Goal: Transaction & Acquisition: Purchase product/service

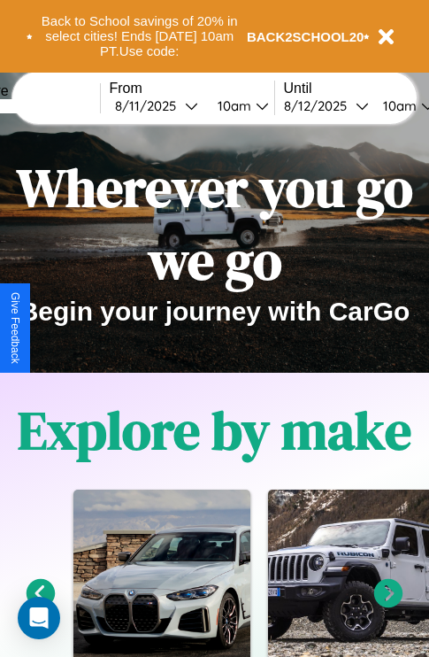
scroll to position [273, 0]
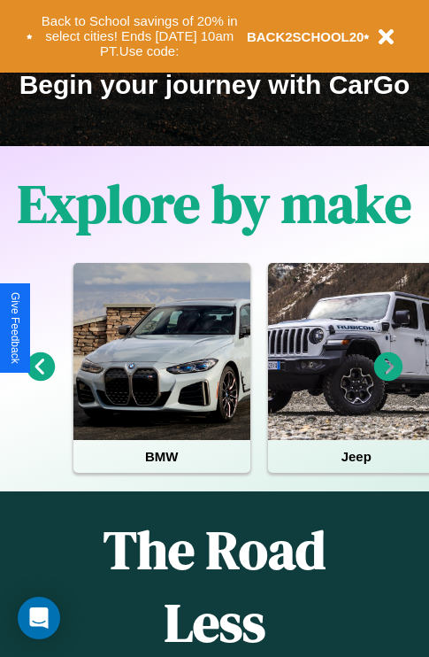
click at [389, 379] on icon at bounding box center [388, 366] width 29 height 29
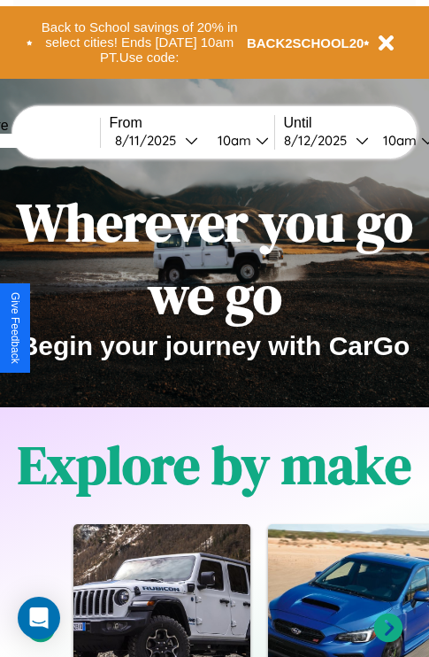
scroll to position [0, 0]
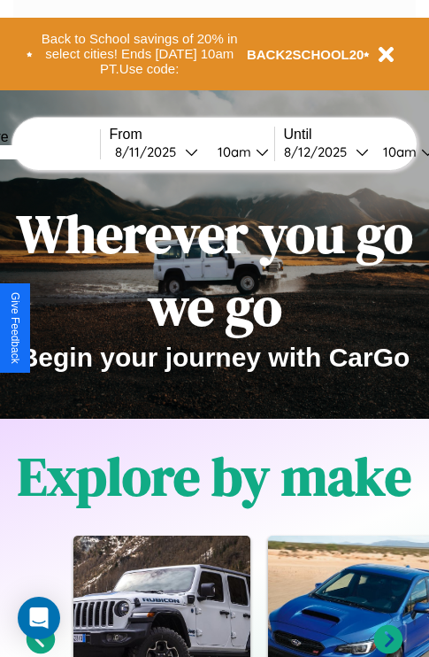
click at [60, 151] on input "text" at bounding box center [33, 152] width 133 height 14
type input "*******"
click at [177, 151] on div "[DATE]" at bounding box center [150, 151] width 70 height 17
select select "*"
select select "****"
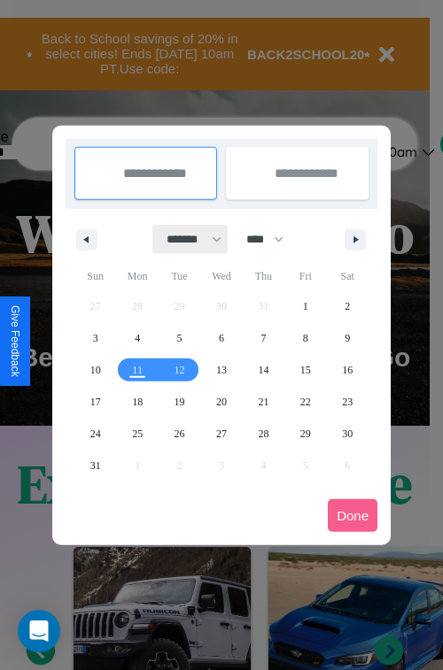
click at [186, 239] on select "******* ******** ***** ***** *** **** **** ****** ********* ******* ******** **…" at bounding box center [190, 239] width 75 height 29
select select "*"
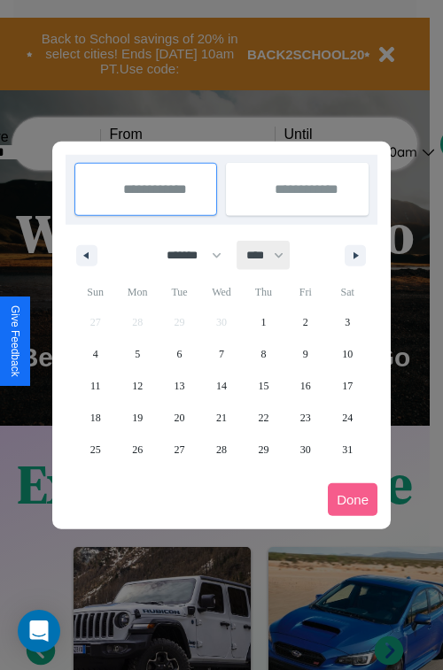
click at [273, 255] on select "**** **** **** **** **** **** **** **** **** **** **** **** **** **** **** ****…" at bounding box center [263, 255] width 53 height 29
select select "****"
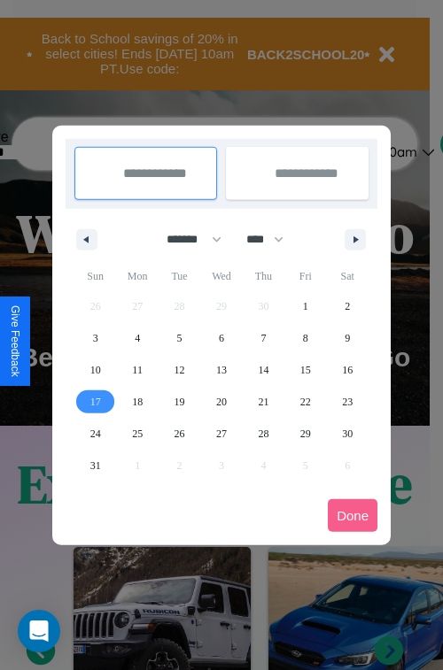
click at [95, 401] on span "17" at bounding box center [95, 402] width 11 height 32
type input "**********"
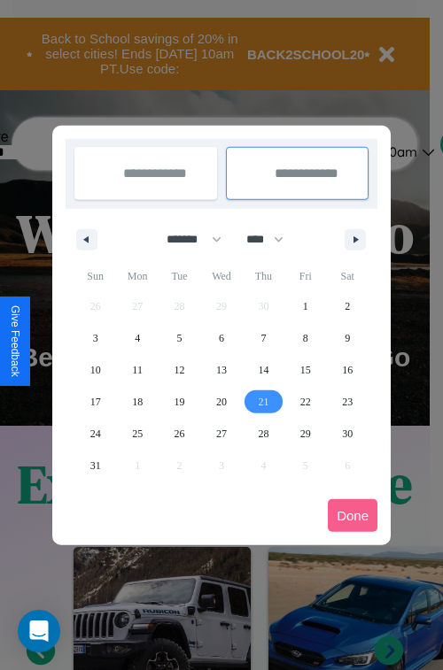
click at [263, 401] on span "21" at bounding box center [263, 402] width 11 height 32
type input "**********"
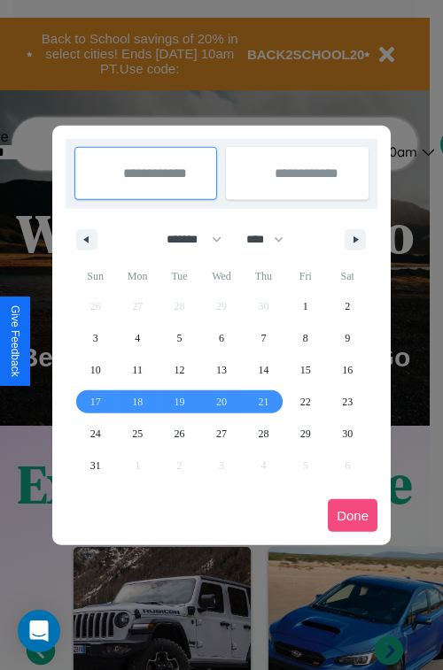
click at [352, 515] on button "Done" at bounding box center [353, 515] width 50 height 33
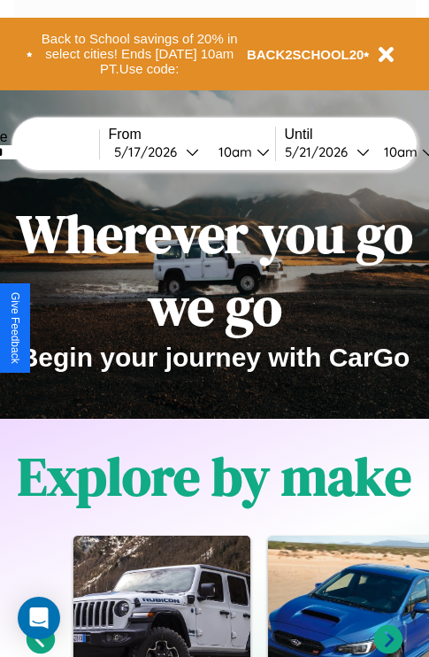
click at [254, 151] on div "10am" at bounding box center [233, 151] width 47 height 17
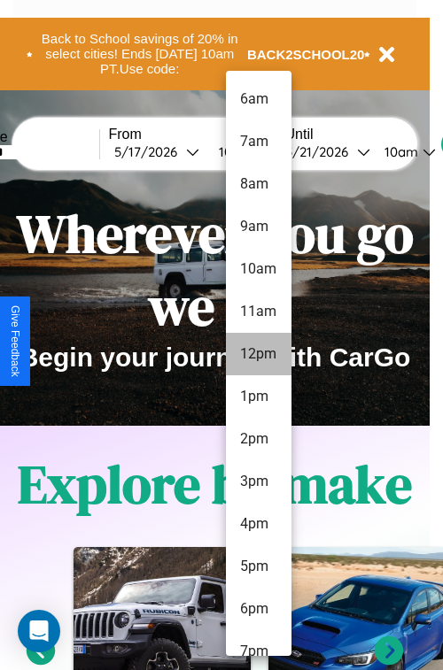
click at [258, 354] on li "12pm" at bounding box center [259, 354] width 66 height 42
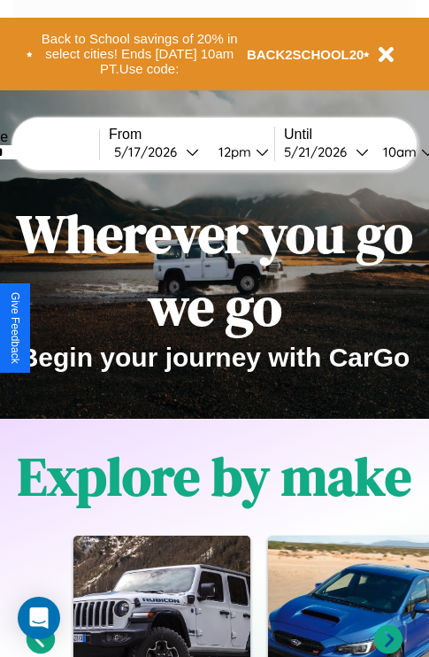
click at [420, 151] on div "10am" at bounding box center [397, 151] width 47 height 17
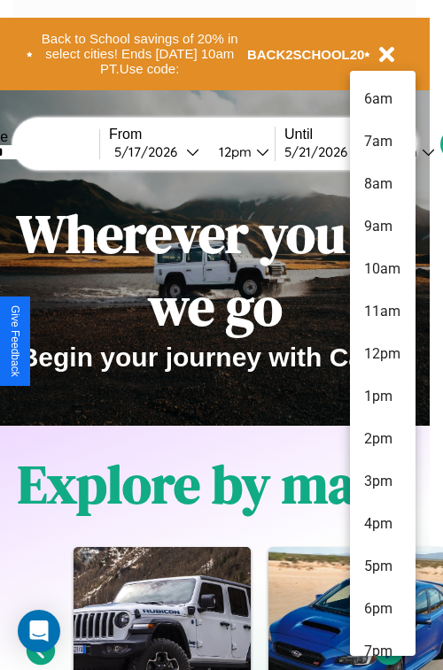
click at [382, 99] on li "6am" at bounding box center [383, 99] width 66 height 42
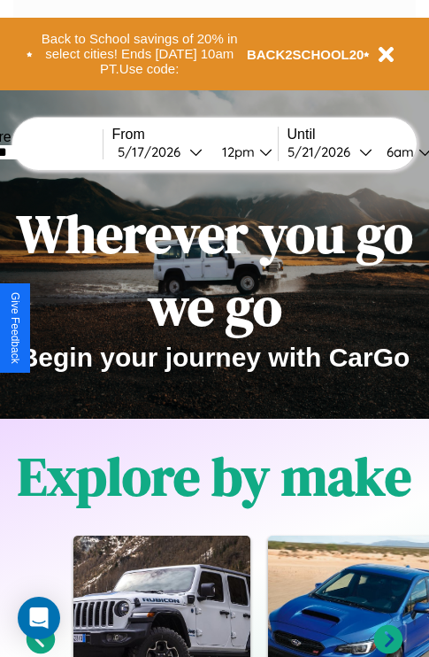
scroll to position [0, 62]
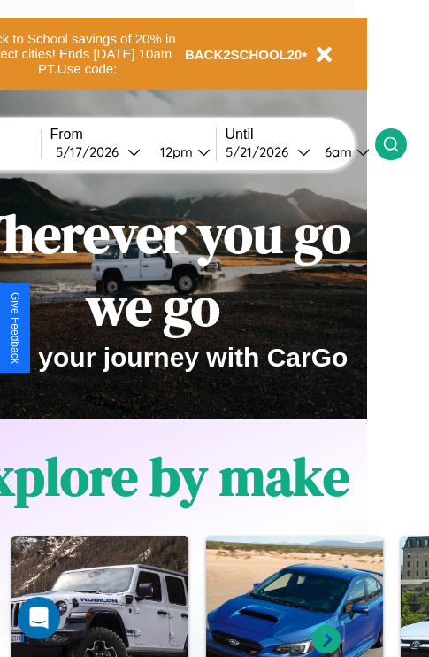
click at [400, 143] on icon at bounding box center [391, 144] width 18 height 18
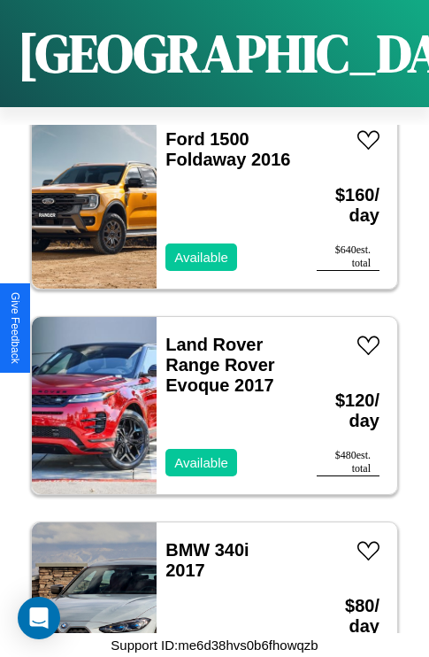
scroll to position [4790, 0]
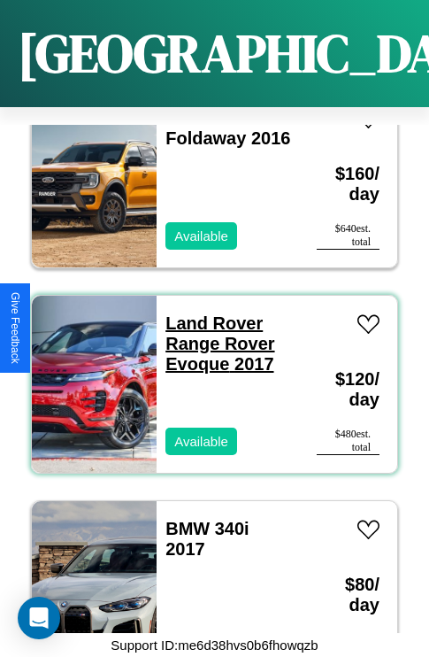
click at [209, 313] on link "Land Rover Range Rover Evoque 2017" at bounding box center [220, 343] width 109 height 60
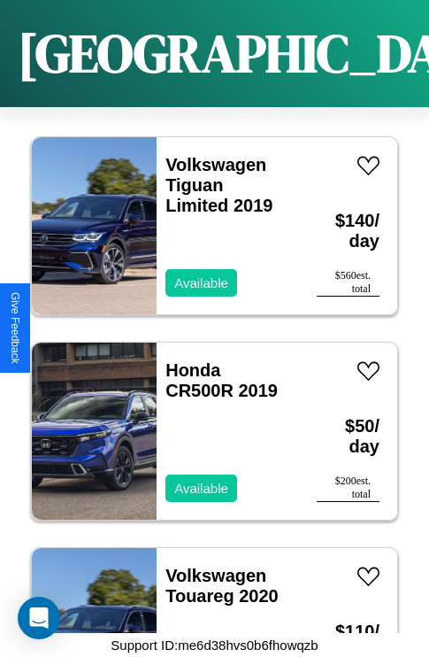
scroll to position [3558, 0]
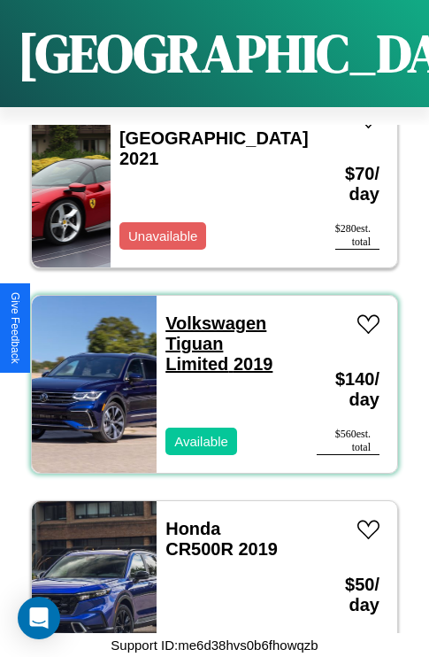
click at [211, 313] on link "Volkswagen Tiguan Limited 2019" at bounding box center [219, 343] width 107 height 60
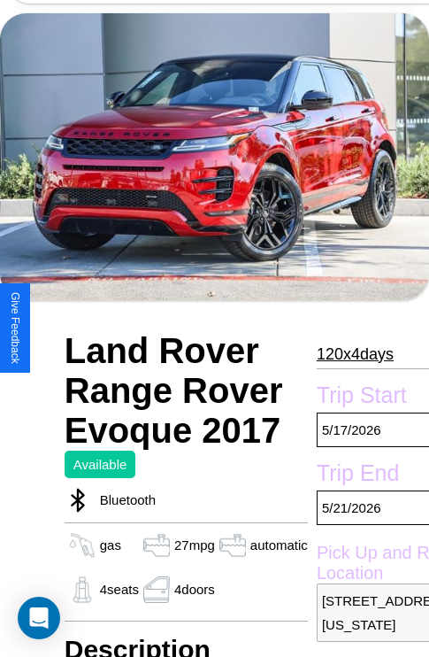
scroll to position [84, 0]
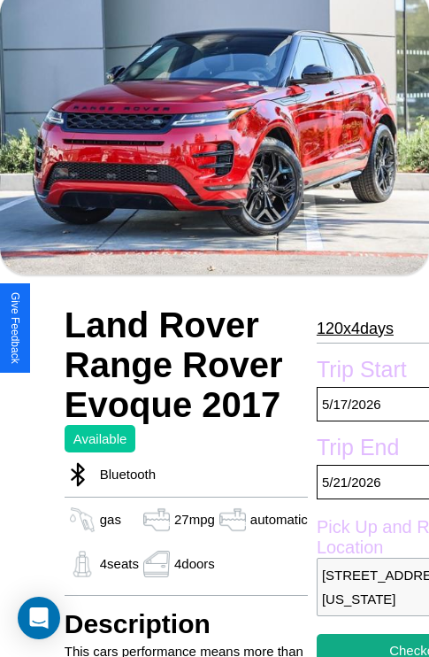
click at [347, 328] on p "120 x 4 days" at bounding box center [355, 328] width 77 height 28
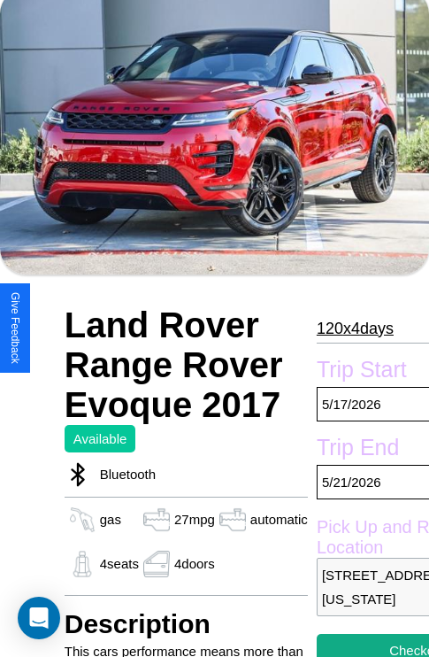
click at [347, 328] on p "120 x 4 days" at bounding box center [355, 328] width 77 height 28
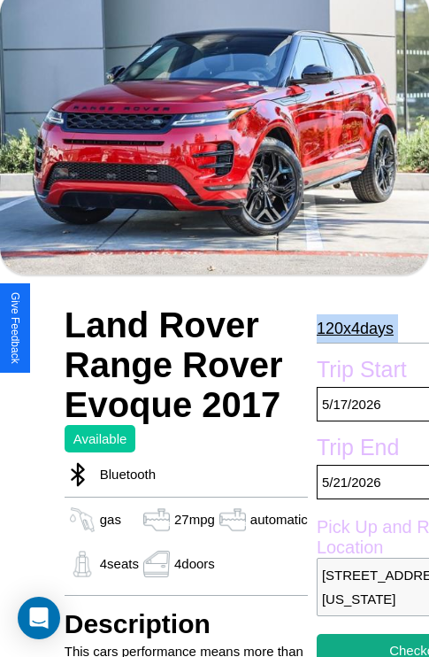
click at [347, 328] on p "120 x 4 days" at bounding box center [355, 328] width 77 height 28
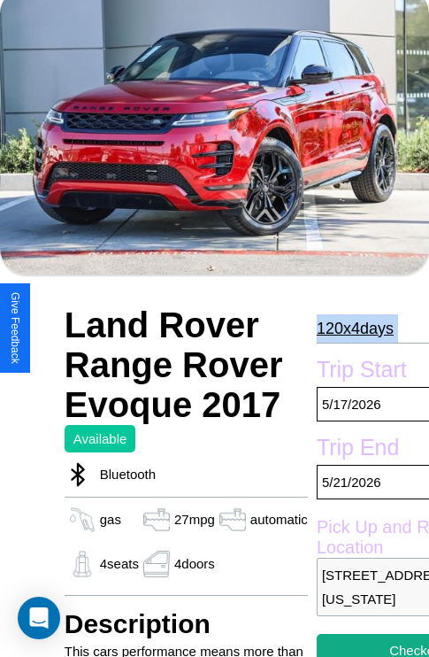
click at [347, 328] on p "120 x 4 days" at bounding box center [355, 328] width 77 height 28
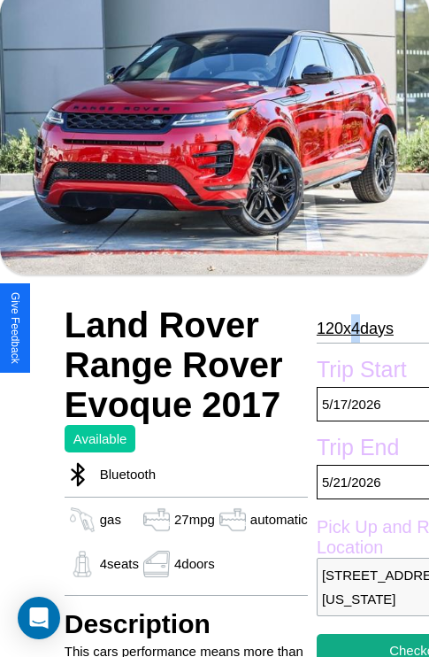
click at [347, 328] on p "120 x 4 days" at bounding box center [355, 328] width 77 height 28
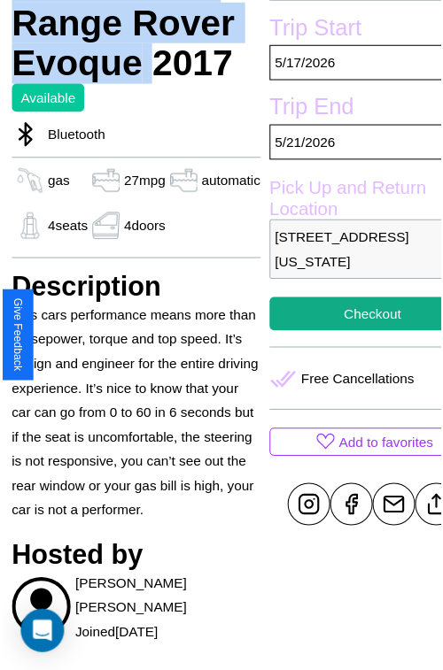
scroll to position [531, 74]
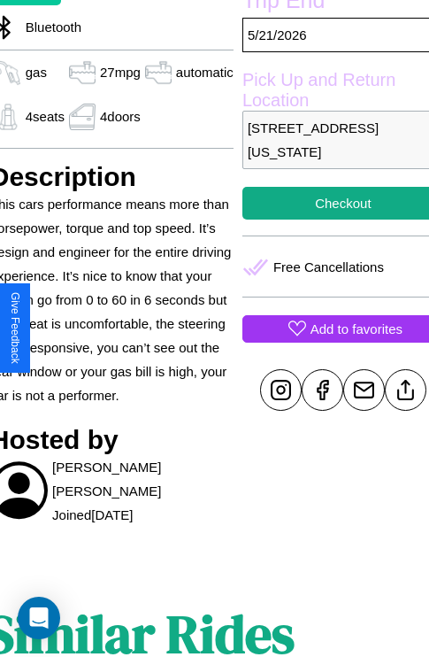
click at [328, 328] on p "Add to favorites" at bounding box center [357, 329] width 92 height 24
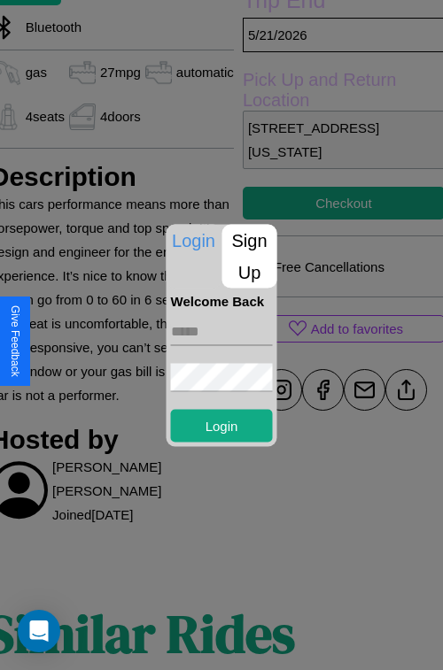
click at [249, 256] on p "Sign Up" at bounding box center [249, 256] width 55 height 64
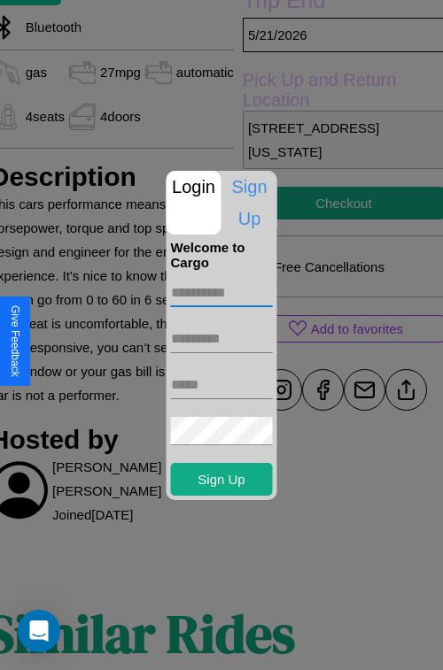
click at [221, 292] on input "text" at bounding box center [222, 293] width 102 height 28
type input "****"
click at [221, 338] on input "text" at bounding box center [222, 339] width 102 height 28
type input "*****"
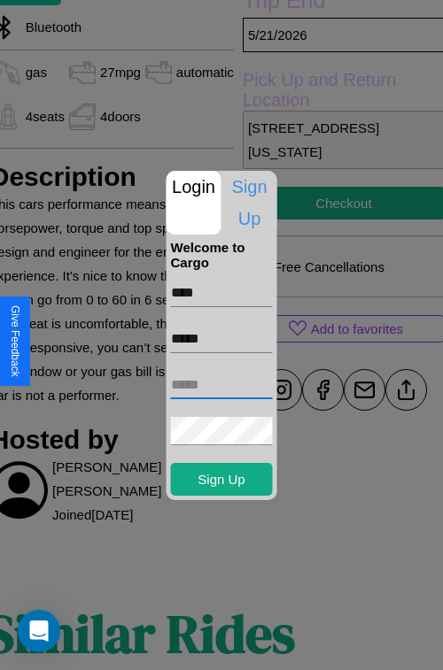
click at [221, 384] on input "text" at bounding box center [222, 385] width 102 height 28
type input "**********"
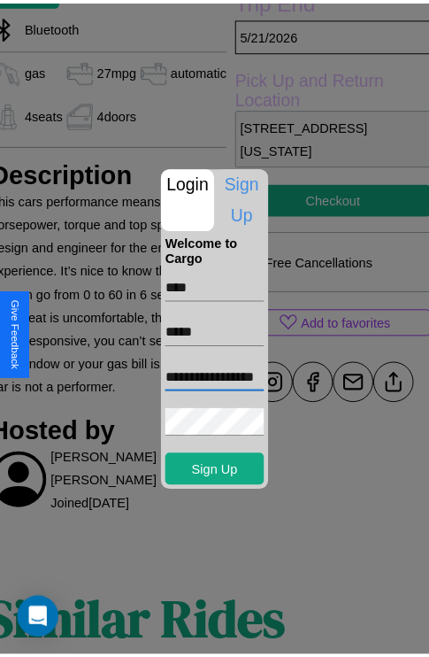
scroll to position [0, 0]
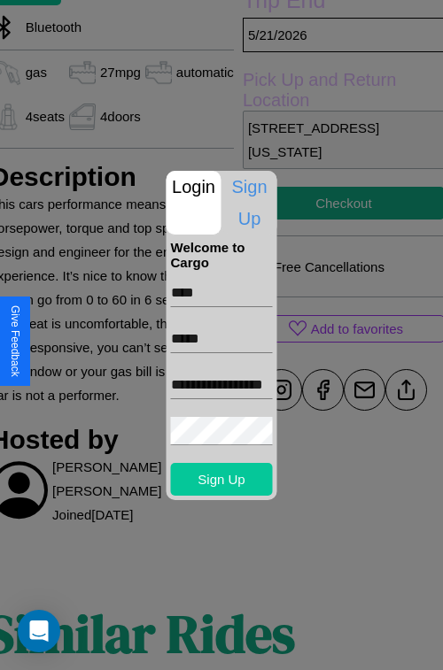
click at [221, 479] on button "Sign Up" at bounding box center [222, 479] width 102 height 33
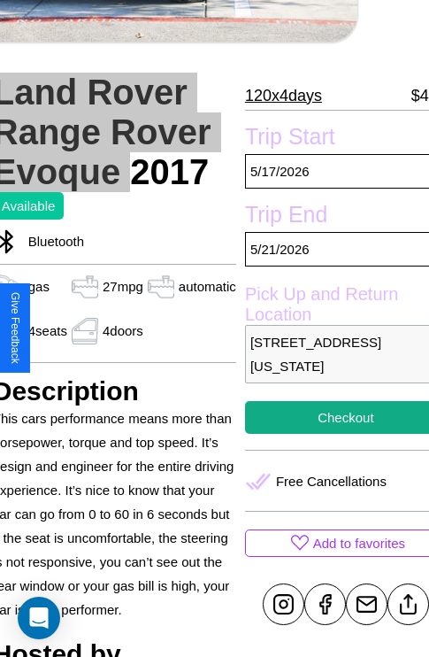
scroll to position [405, 74]
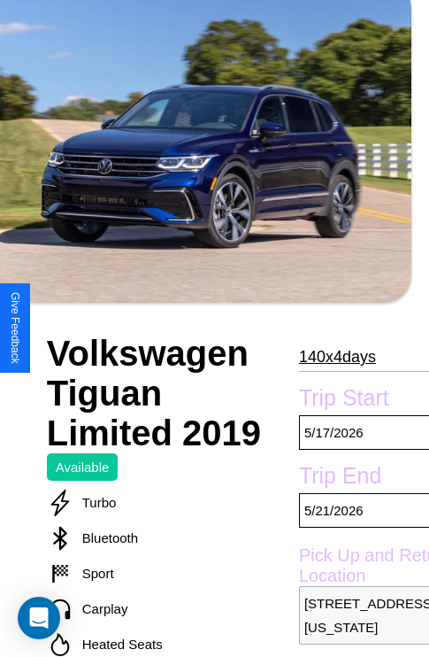
scroll to position [377, 74]
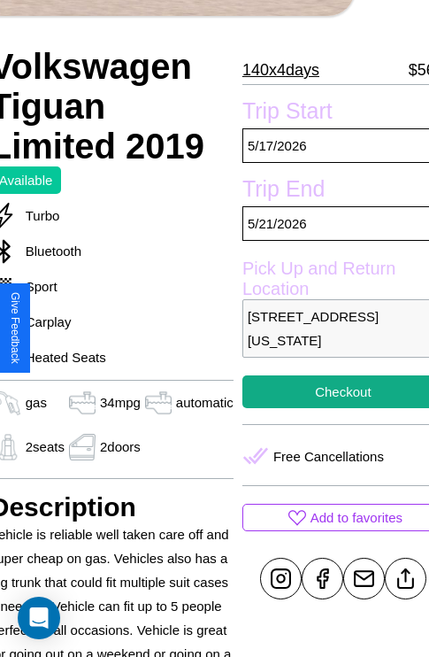
click at [328, 328] on p "[STREET_ADDRESS][US_STATE]" at bounding box center [344, 328] width 202 height 58
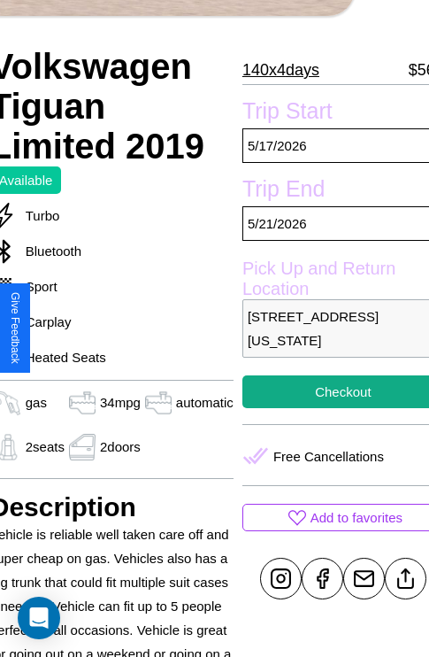
click at [328, 328] on p "[STREET_ADDRESS][US_STATE]" at bounding box center [344, 328] width 202 height 58
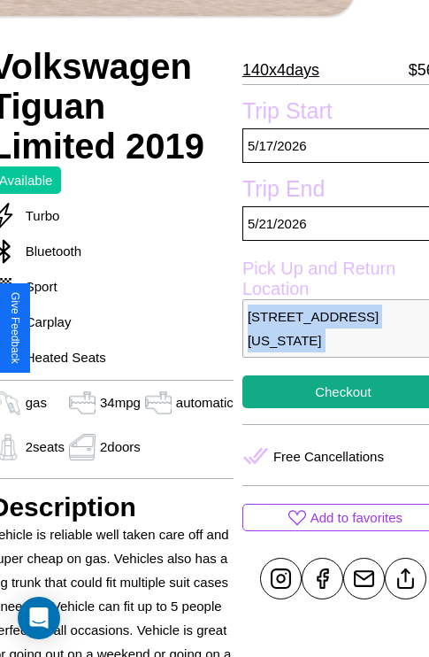
click at [328, 328] on p "[STREET_ADDRESS][US_STATE]" at bounding box center [344, 328] width 202 height 58
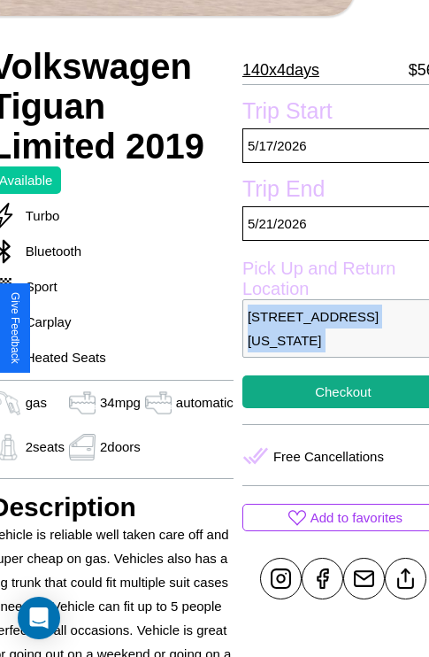
click at [328, 328] on p "[STREET_ADDRESS][US_STATE]" at bounding box center [344, 328] width 202 height 58
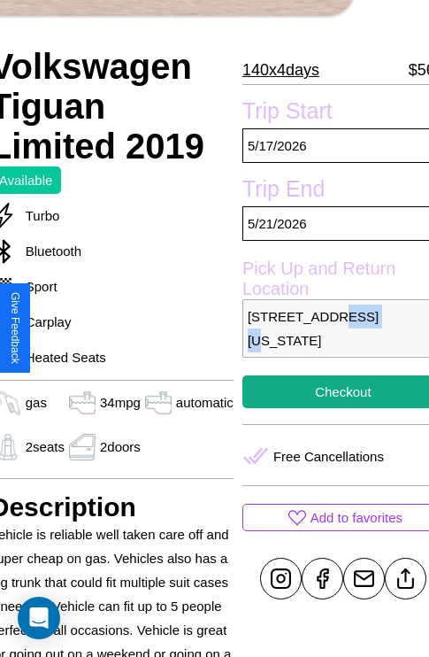
click at [328, 328] on p "[STREET_ADDRESS][US_STATE]" at bounding box center [344, 328] width 202 height 58
click at [328, 328] on p "1864 School Street Chicago Illinois 12322 United States" at bounding box center [344, 328] width 202 height 58
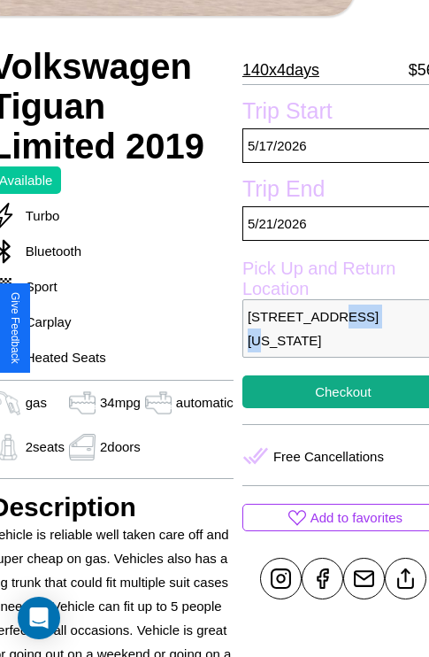
click at [328, 328] on p "1864 School Street Chicago Illinois 12322 United States" at bounding box center [344, 328] width 202 height 58
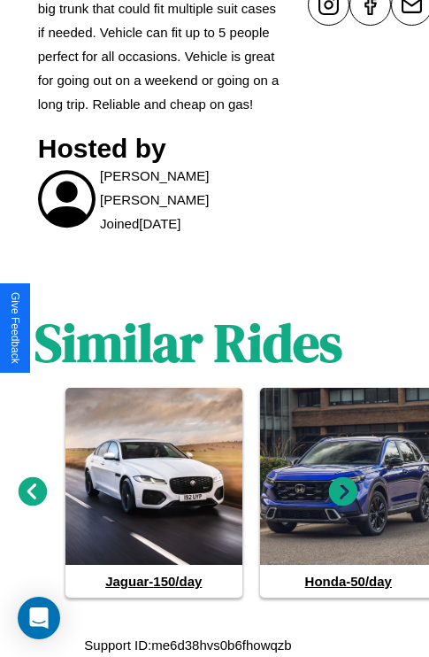
scroll to position [974, 27]
click at [343, 492] on icon at bounding box center [343, 491] width 29 height 29
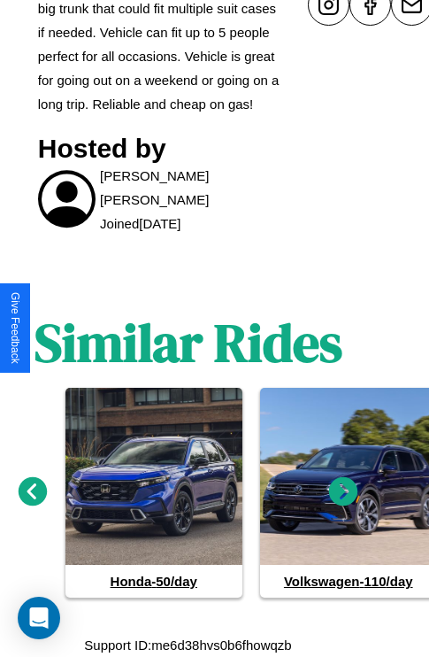
click at [343, 492] on icon at bounding box center [343, 491] width 29 height 29
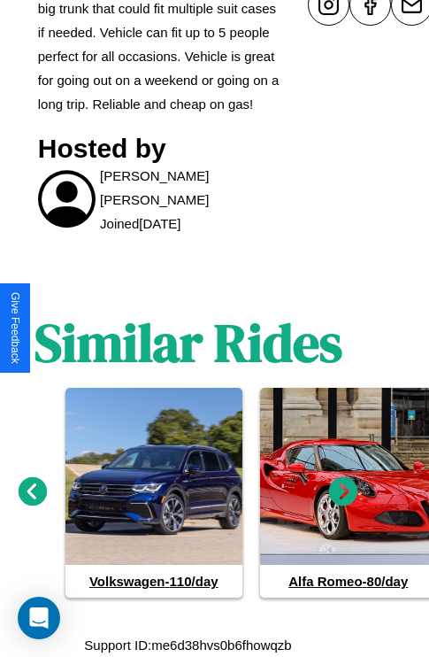
click at [343, 492] on icon at bounding box center [343, 491] width 29 height 29
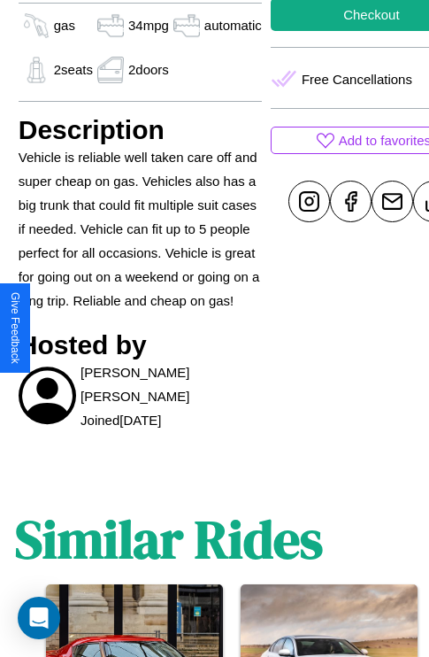
scroll to position [441, 74]
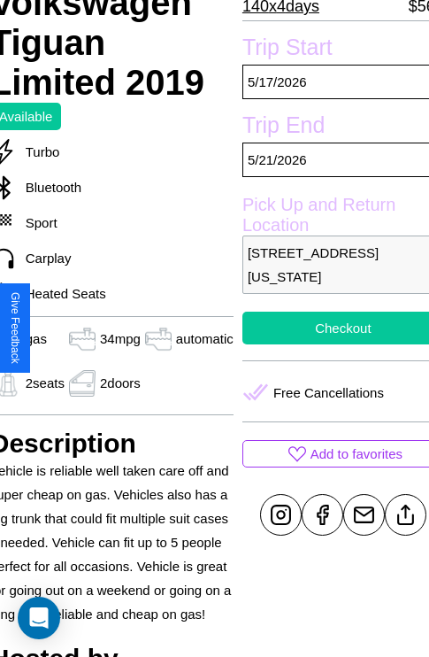
click at [328, 328] on button "Checkout" at bounding box center [344, 328] width 202 height 33
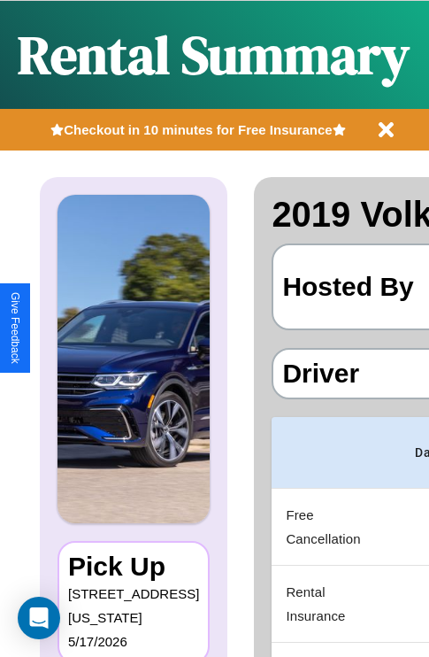
scroll to position [172, 0]
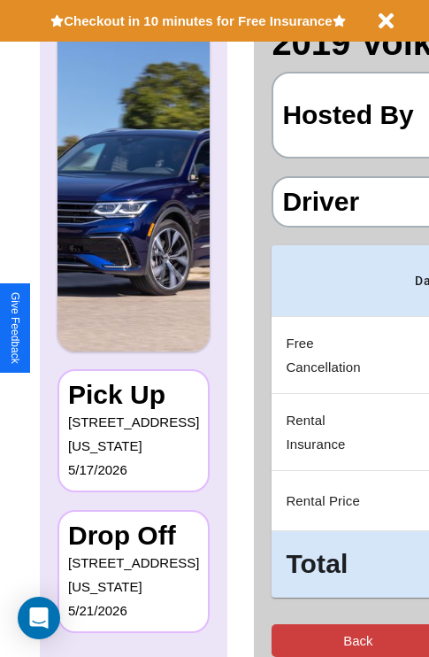
click at [289, 640] on button "Back" at bounding box center [358, 640] width 173 height 33
